Goal: Task Accomplishment & Management: Manage account settings

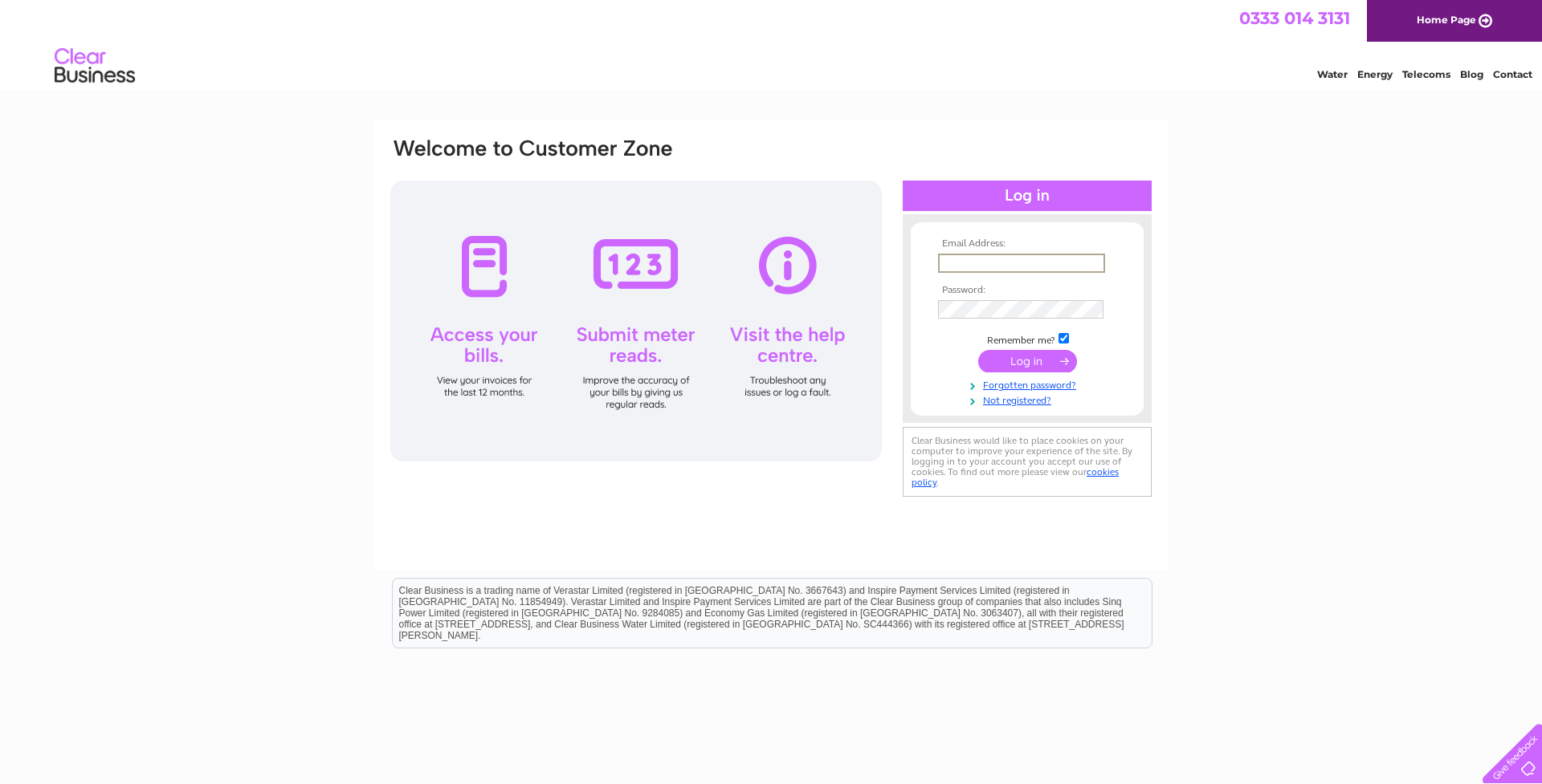
type input "brenda@foster860.fsnet.co.uk"
click at [1036, 367] on input "submit" at bounding box center [1027, 361] width 99 height 23
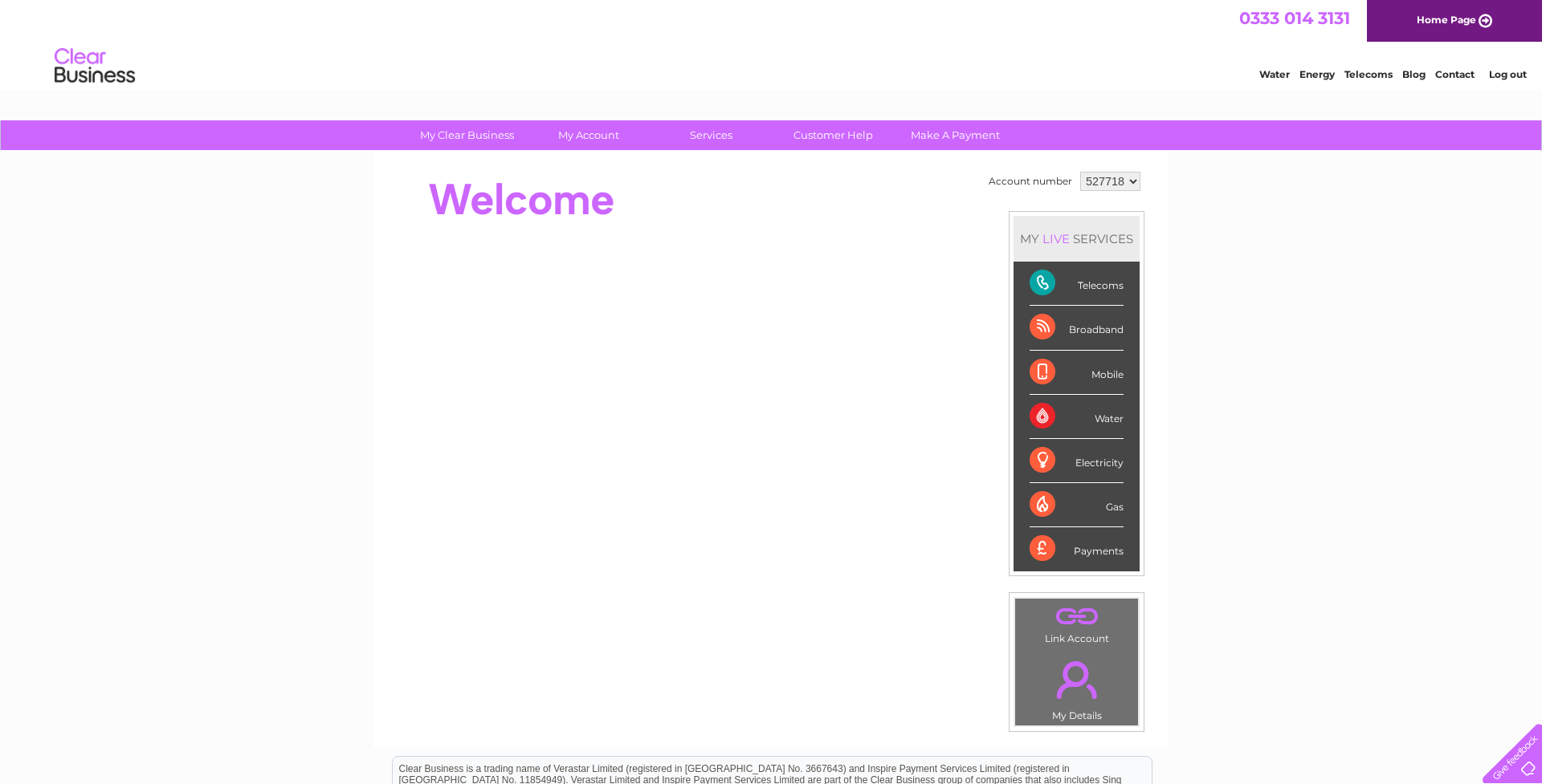
select select "546418"
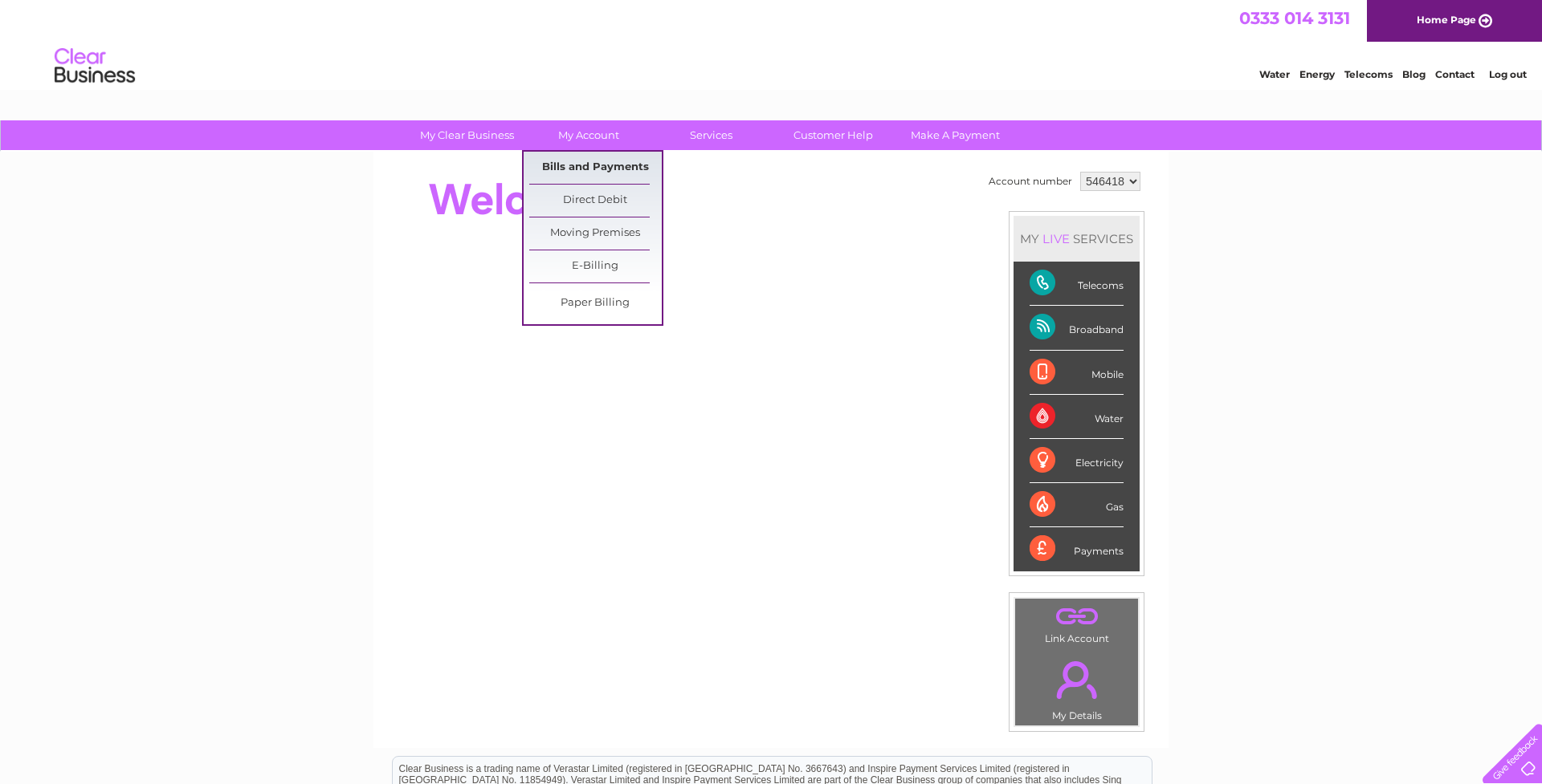
click at [621, 165] on link "Bills and Payments" at bounding box center [595, 167] width 133 height 32
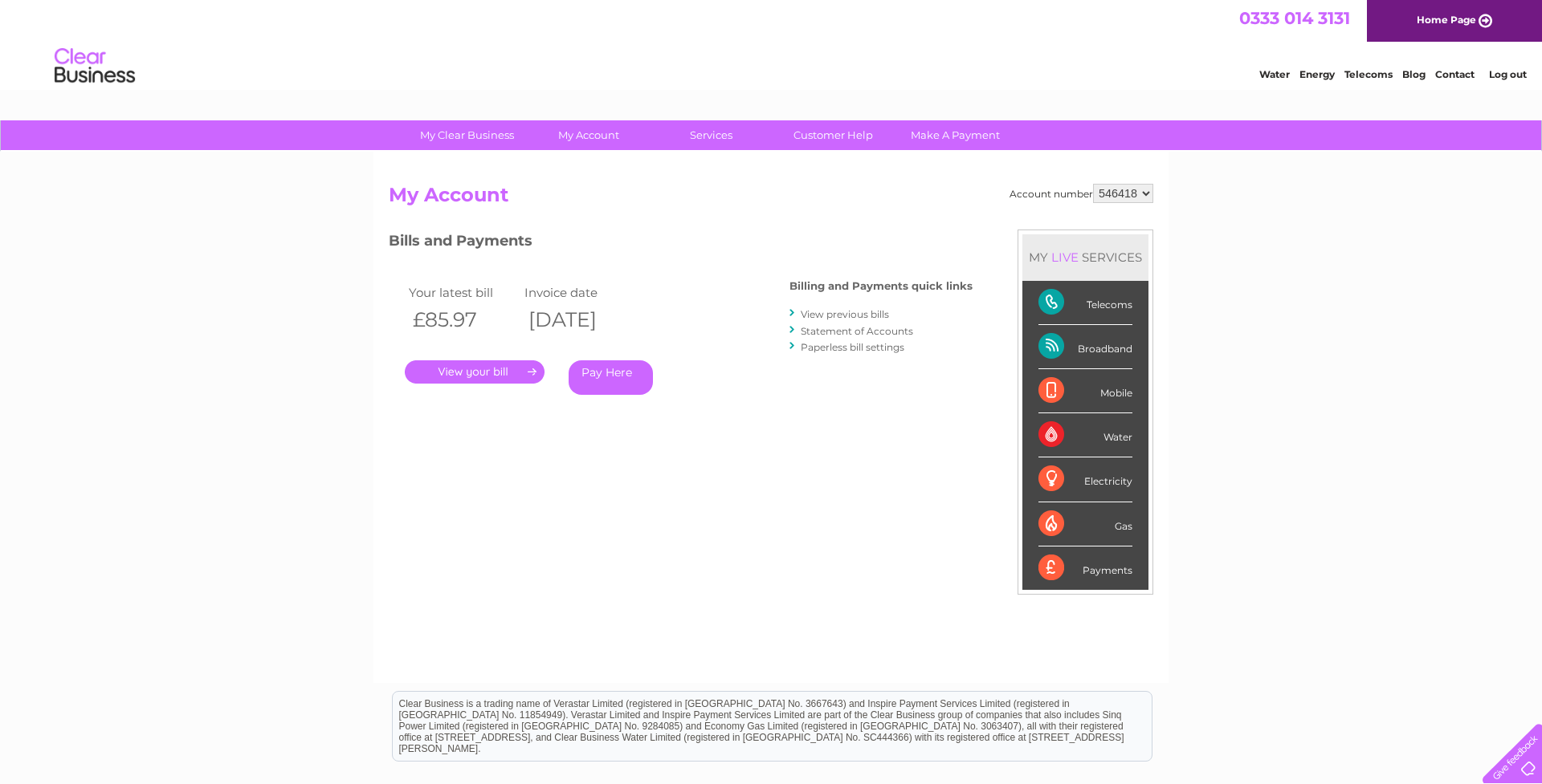
click at [484, 371] on link "." at bounding box center [474, 371] width 140 height 23
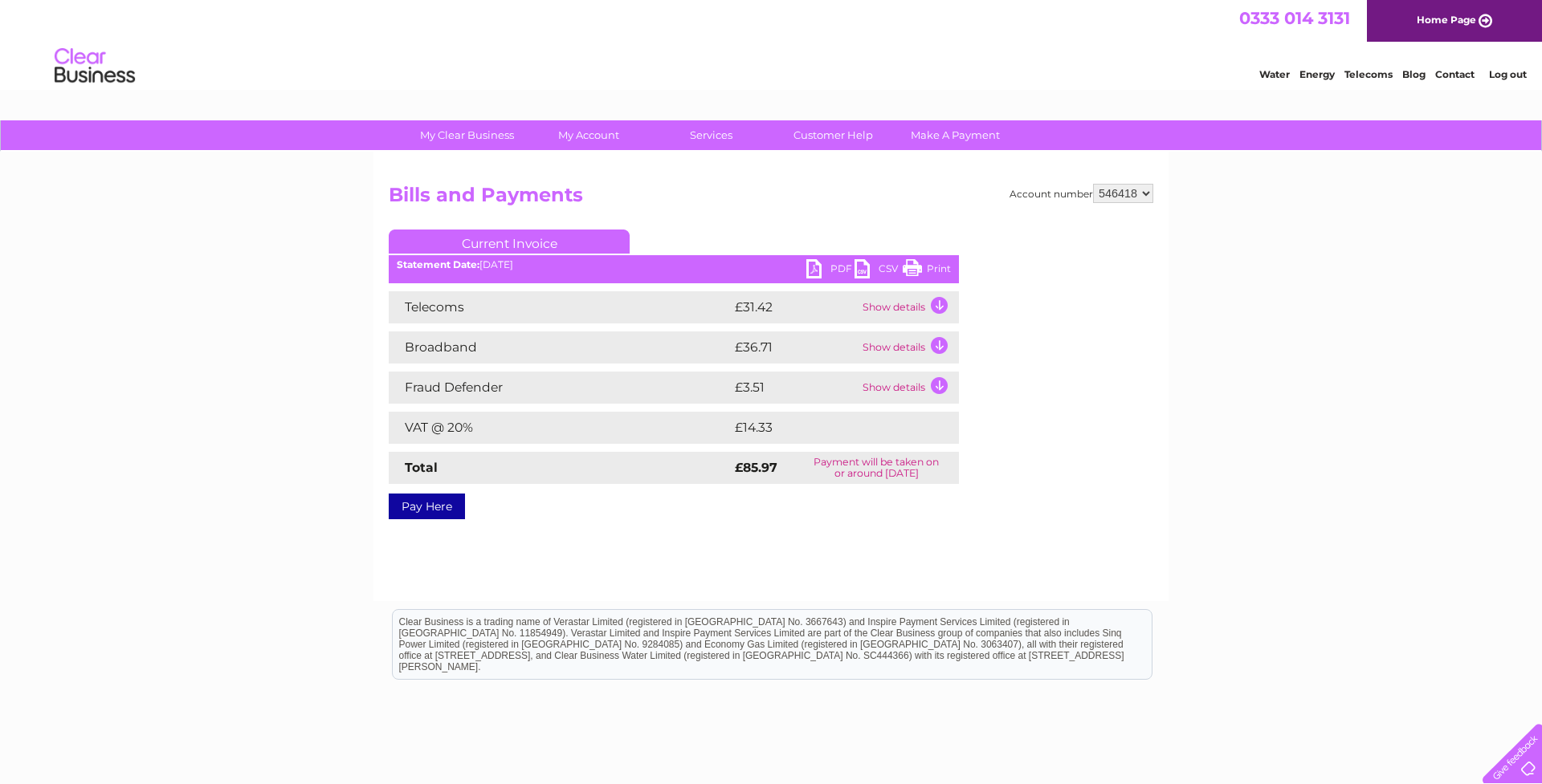
click at [835, 268] on link "PDF" at bounding box center [830, 270] width 48 height 23
click at [1502, 78] on link "Log out" at bounding box center [1507, 74] width 37 height 12
